Goal: Task Accomplishment & Management: Complete application form

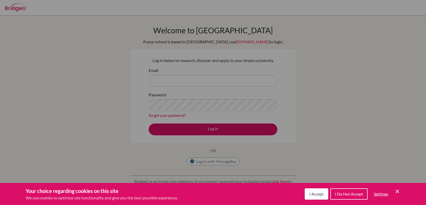
click at [239, 154] on div "Cookie Preferences" at bounding box center [213, 102] width 426 height 205
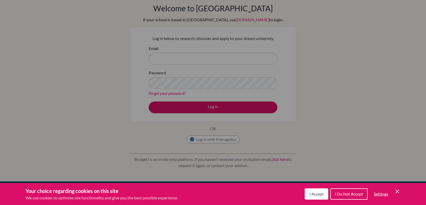
scroll to position [43, 0]
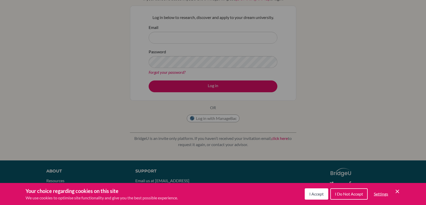
click at [312, 193] on span "I Accept" at bounding box center [317, 193] width 14 height 5
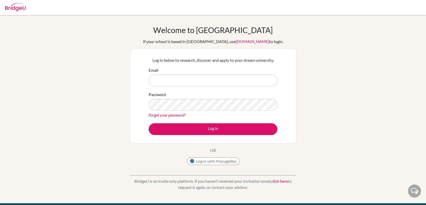
scroll to position [2, 0]
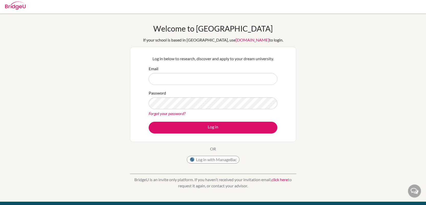
click at [287, 178] on link "click here" at bounding box center [280, 179] width 16 height 5
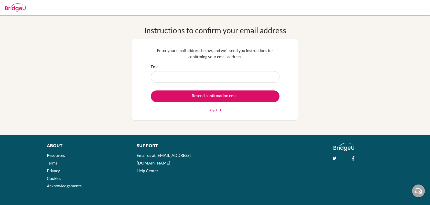
click at [251, 76] on input "Email" at bounding box center [215, 77] width 129 height 12
type input "[DOMAIN_NAME][EMAIL_ADDRESS][DOMAIN_NAME]"
click at [151, 90] on input "Resend confirmation email" at bounding box center [215, 96] width 129 height 12
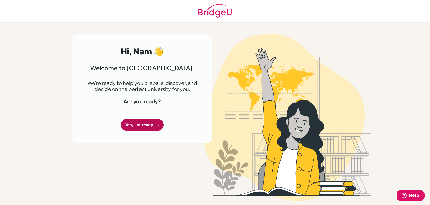
click at [137, 128] on link "Yes, I'm ready" at bounding box center [142, 125] width 43 height 12
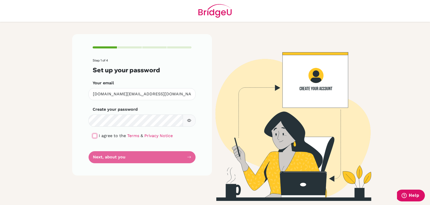
click at [93, 137] on input "checkbox" at bounding box center [95, 136] width 4 height 4
checkbox input "true"
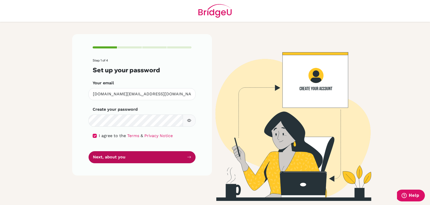
click at [111, 155] on button "Next, about you" at bounding box center [142, 157] width 107 height 12
